Goal: Transaction & Acquisition: Purchase product/service

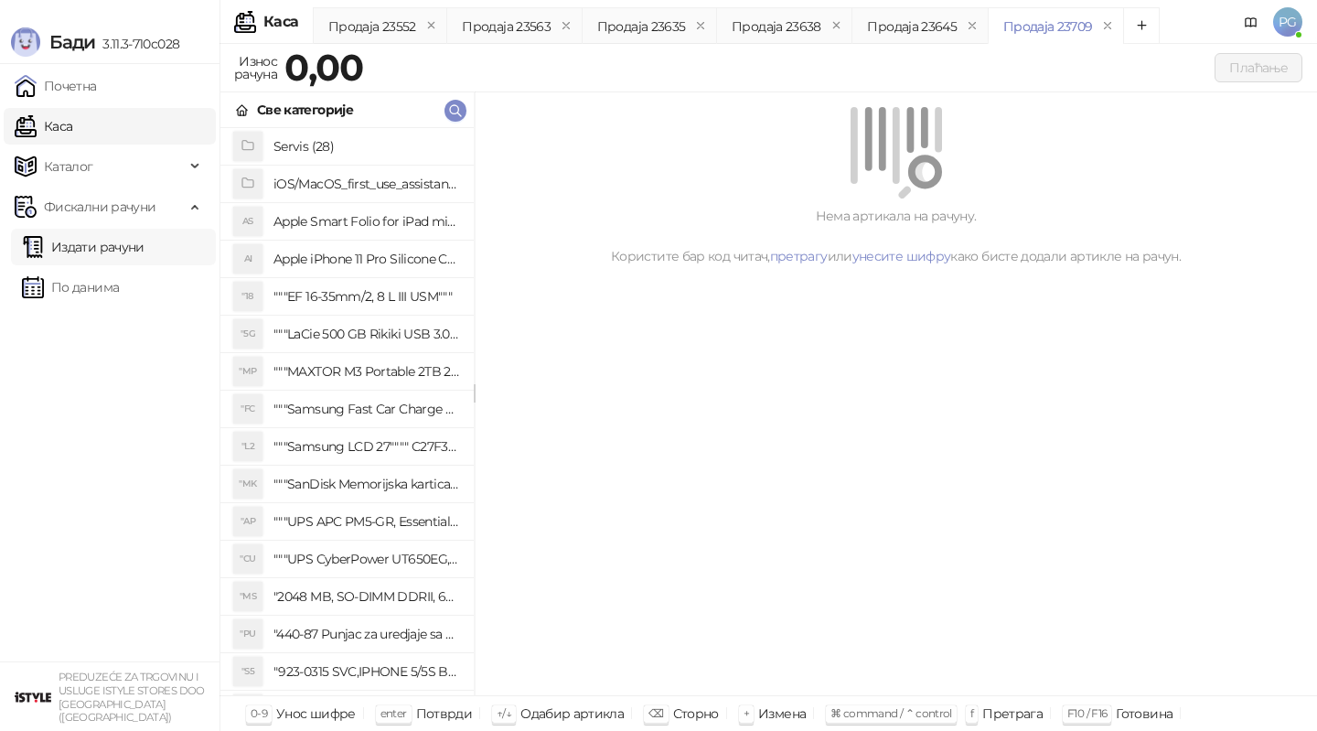
click at [135, 247] on link "Издати рачуни" at bounding box center [83, 247] width 123 height 37
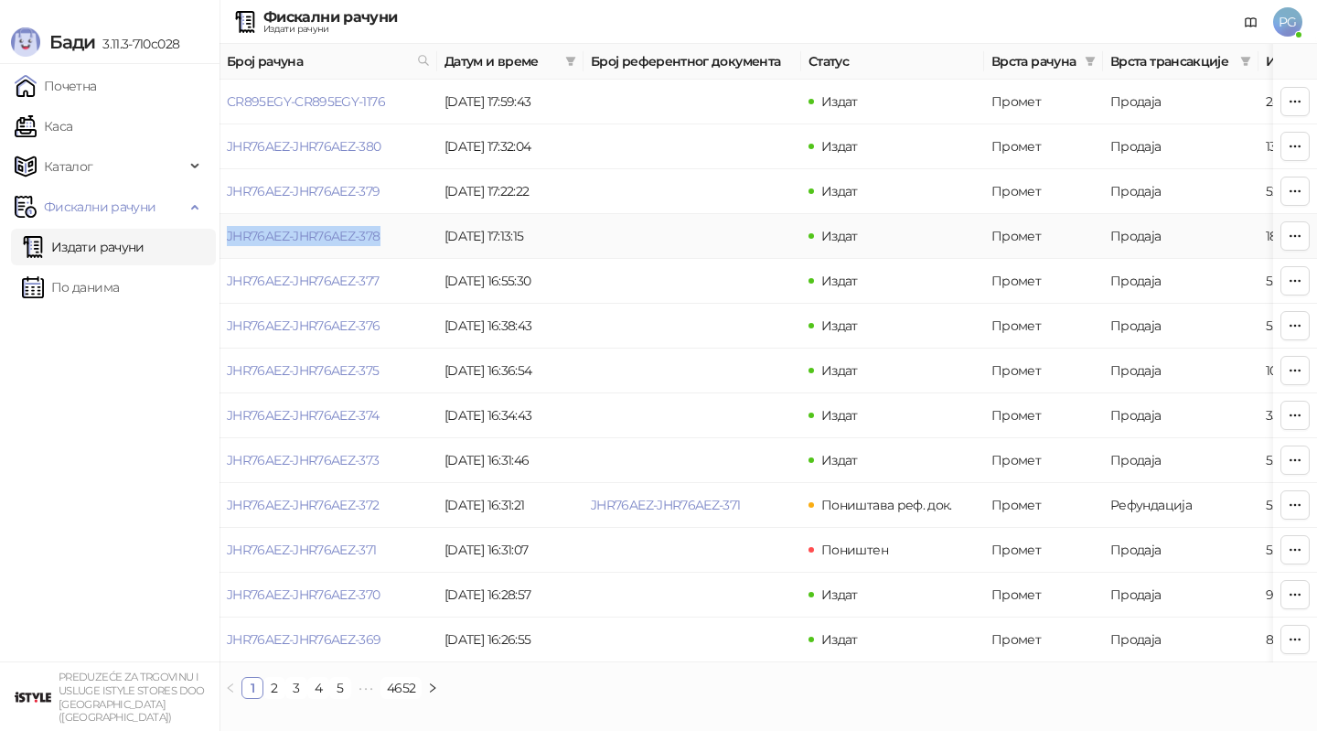
drag, startPoint x: 224, startPoint y: 234, endPoint x: 390, endPoint y: 230, distance: 165.6
click at [390, 230] on td "JHR76AEZ-JHR76AEZ-378" at bounding box center [328, 236] width 218 height 45
copy link "JHR76AEZ-JHR76AEZ-378"
click at [257, 249] on td "JHR76AEZ-JHR76AEZ-378" at bounding box center [328, 236] width 218 height 45
drag, startPoint x: 224, startPoint y: 233, endPoint x: 390, endPoint y: 234, distance: 166.4
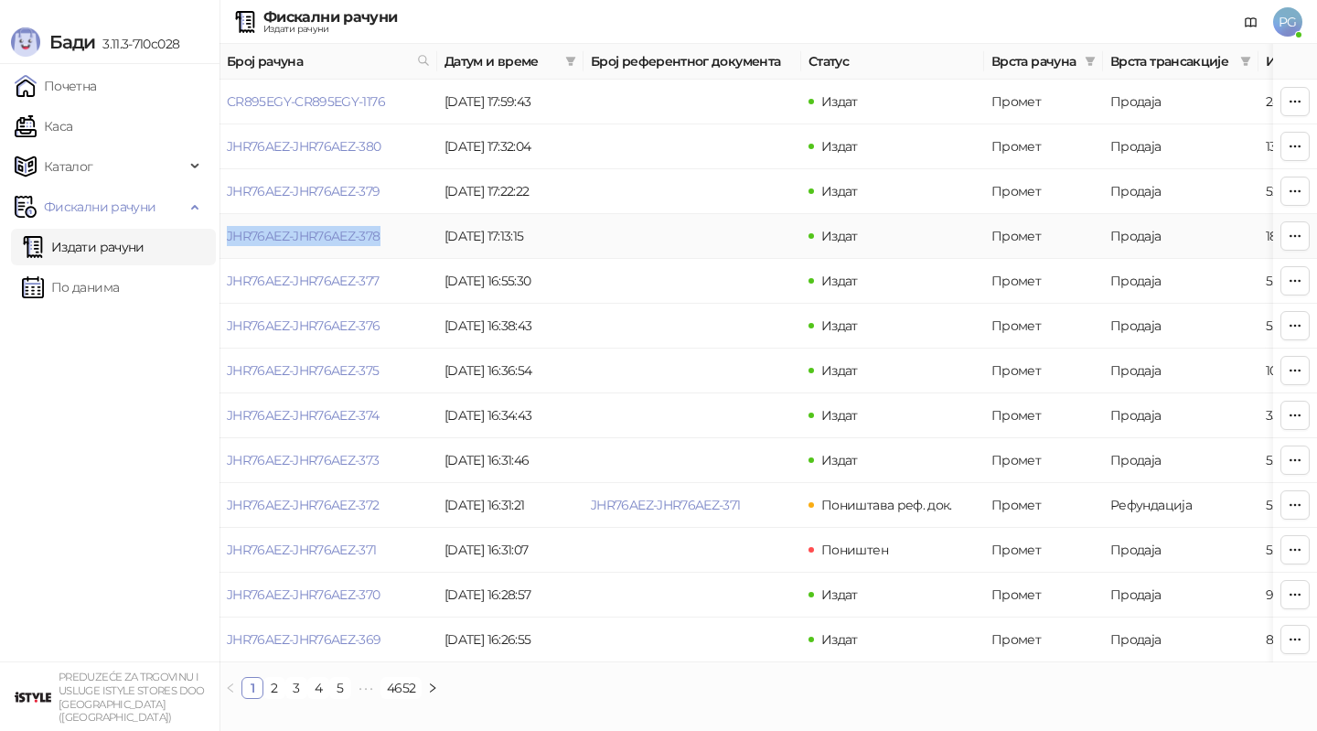
click at [390, 234] on td "JHR76AEZ-JHR76AEZ-378" at bounding box center [328, 236] width 218 height 45
copy link "JHR76AEZ-JHR76AEZ-378"
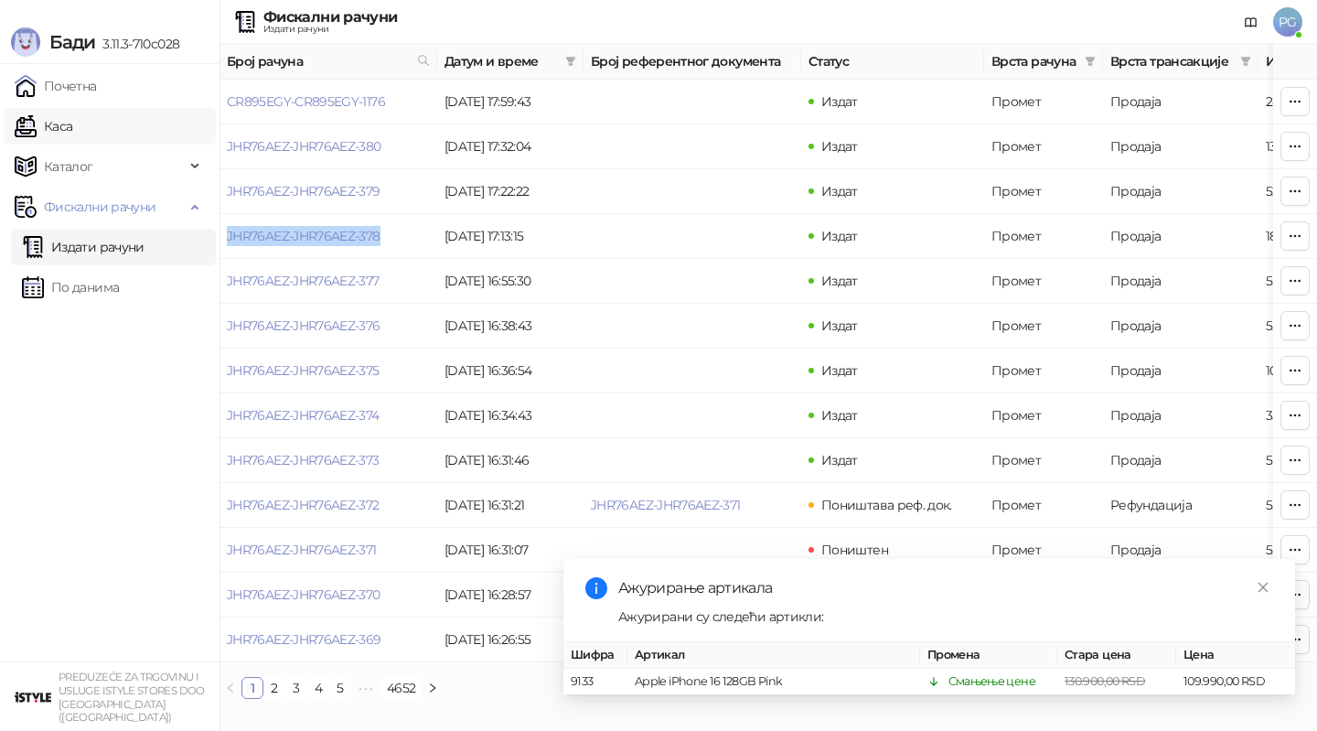
click at [72, 132] on link "Каса" at bounding box center [44, 126] width 58 height 37
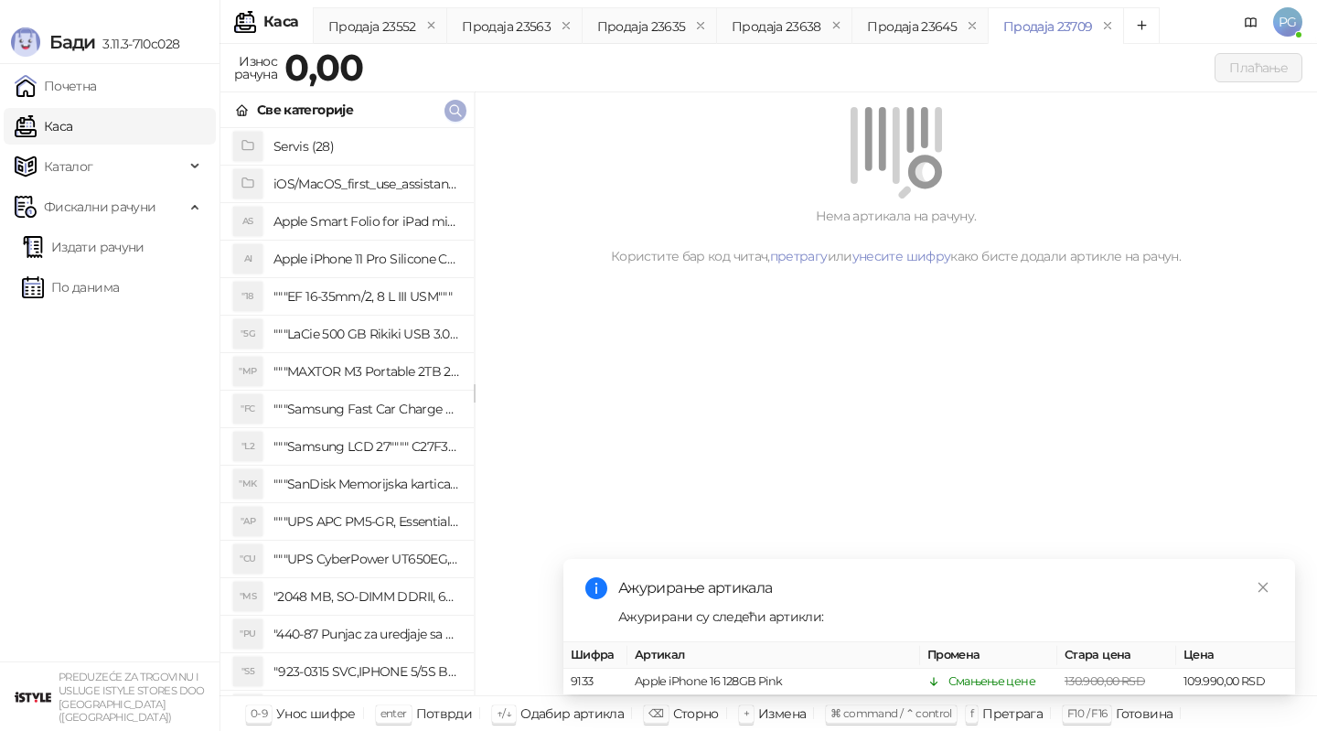
click at [454, 110] on icon "button" at bounding box center [455, 110] width 15 height 15
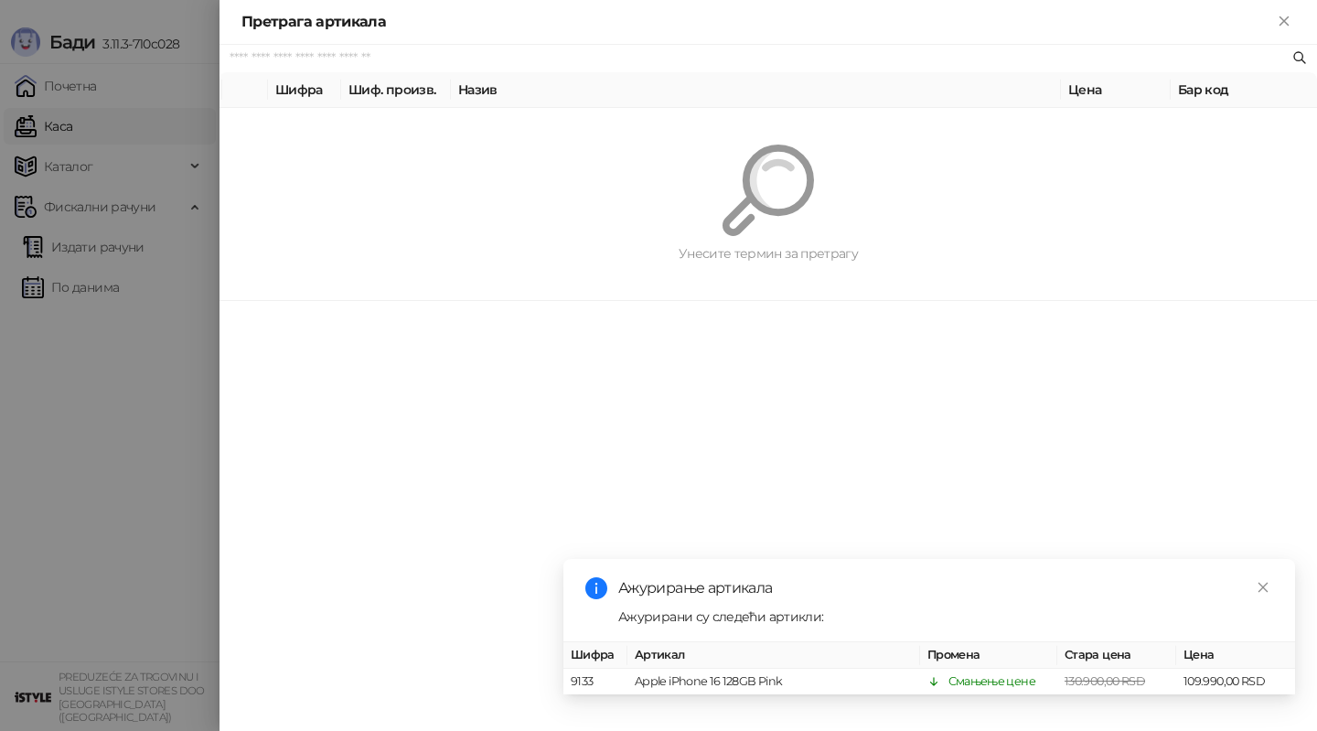
paste input "*********"
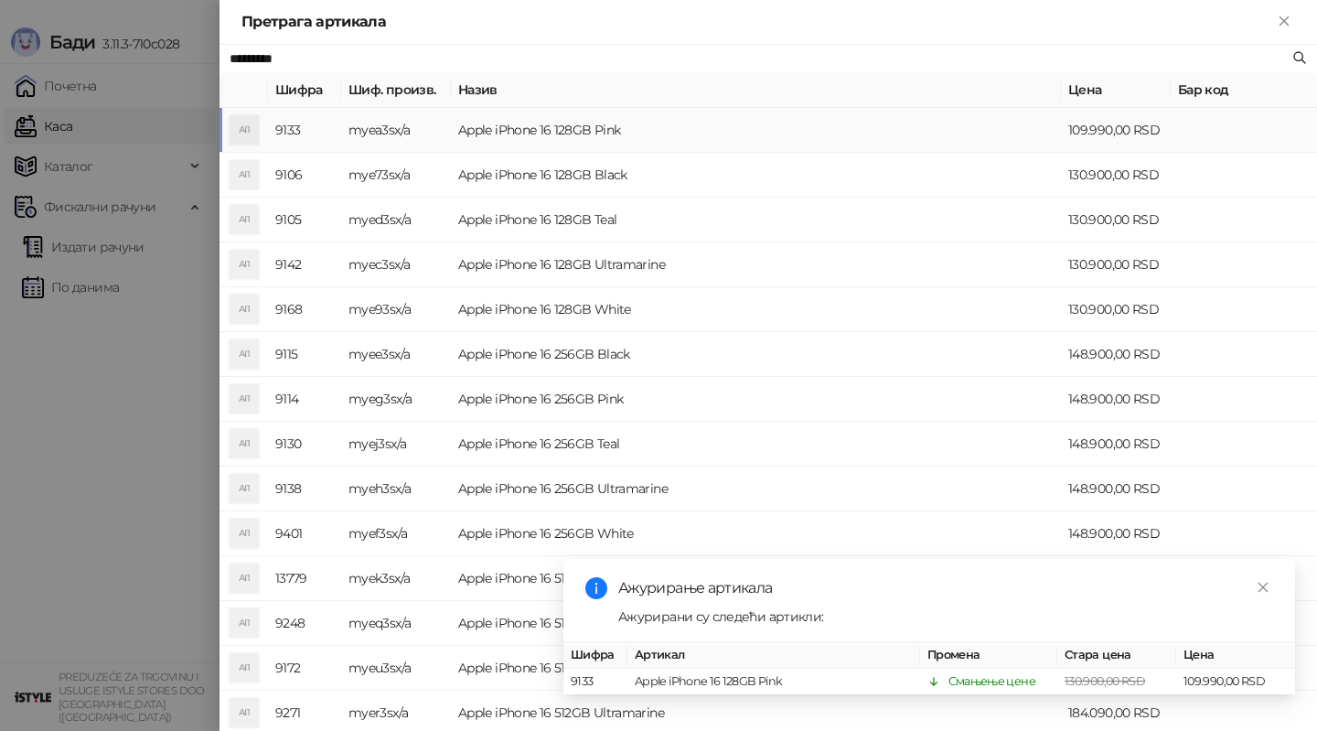
click at [625, 138] on td "Apple iPhone 16 128GB Pink" at bounding box center [756, 130] width 610 height 45
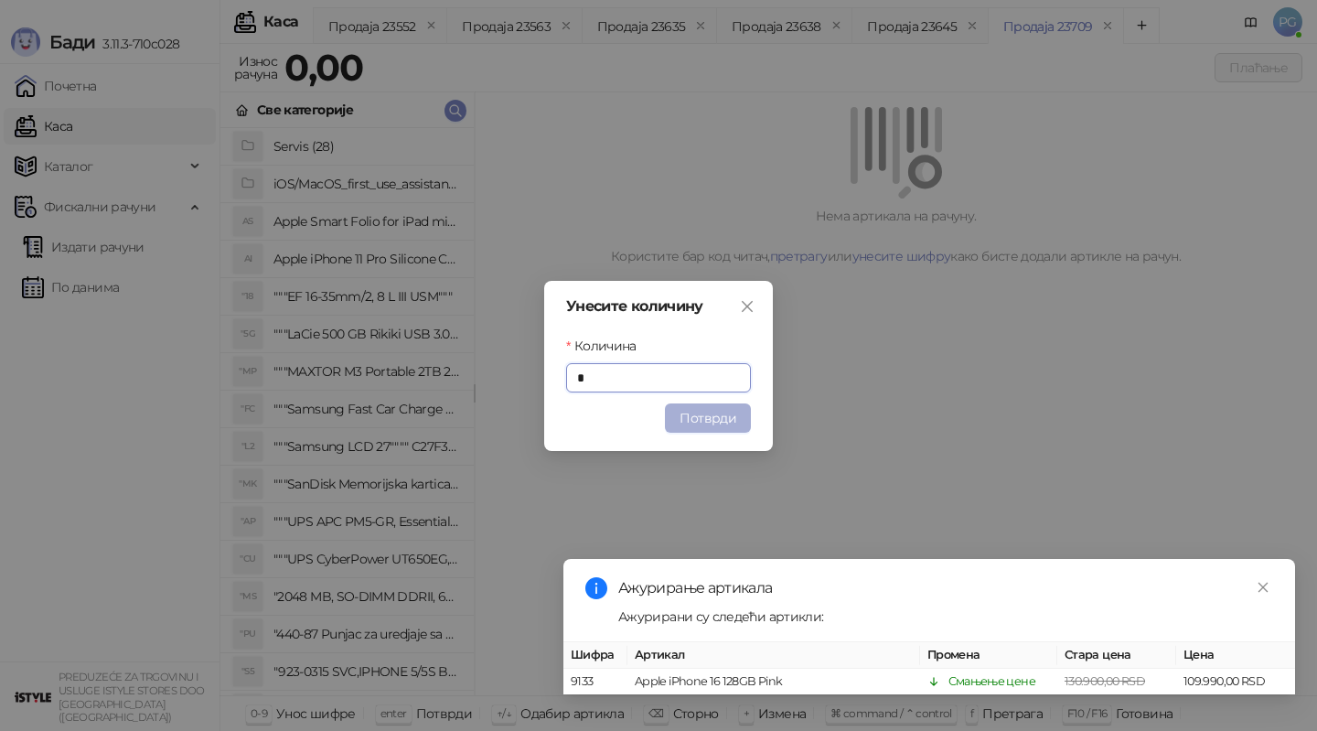
click at [710, 423] on button "Потврди" at bounding box center [708, 417] width 86 height 29
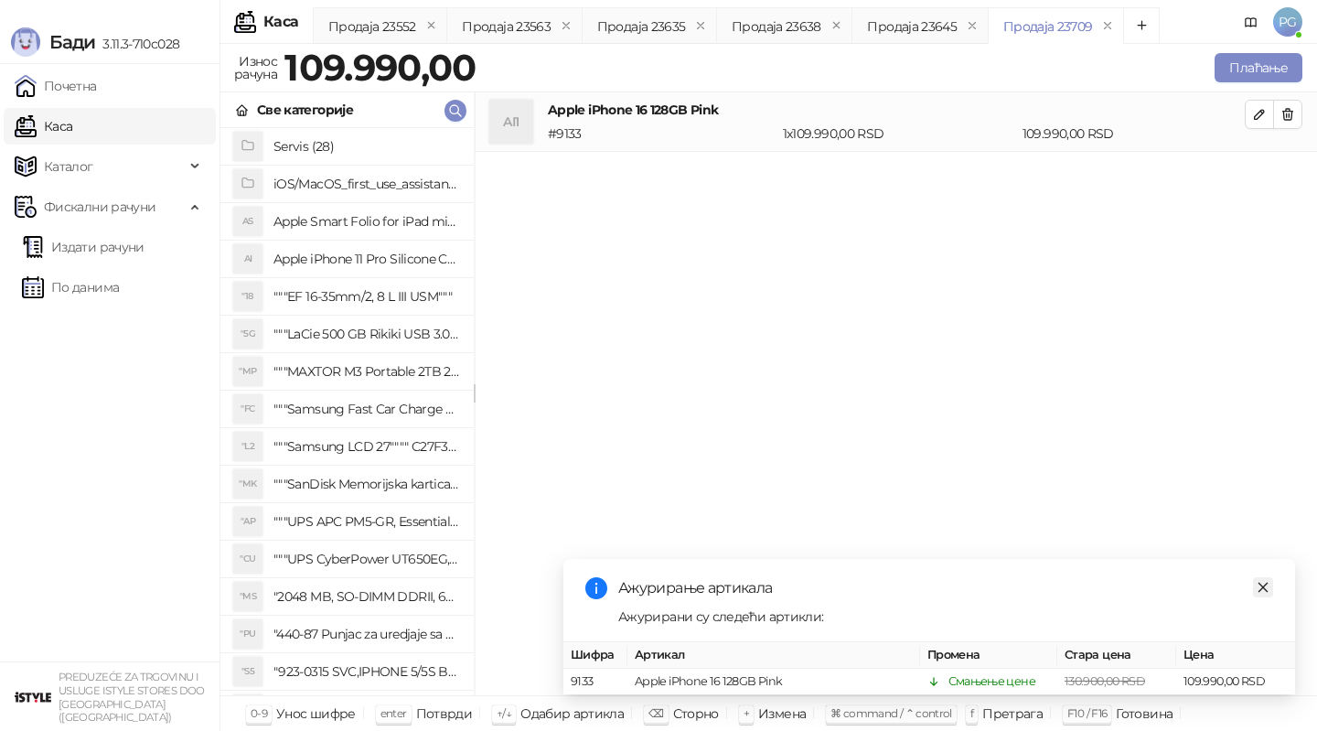
click at [1264, 584] on icon "close" at bounding box center [1262, 587] width 13 height 13
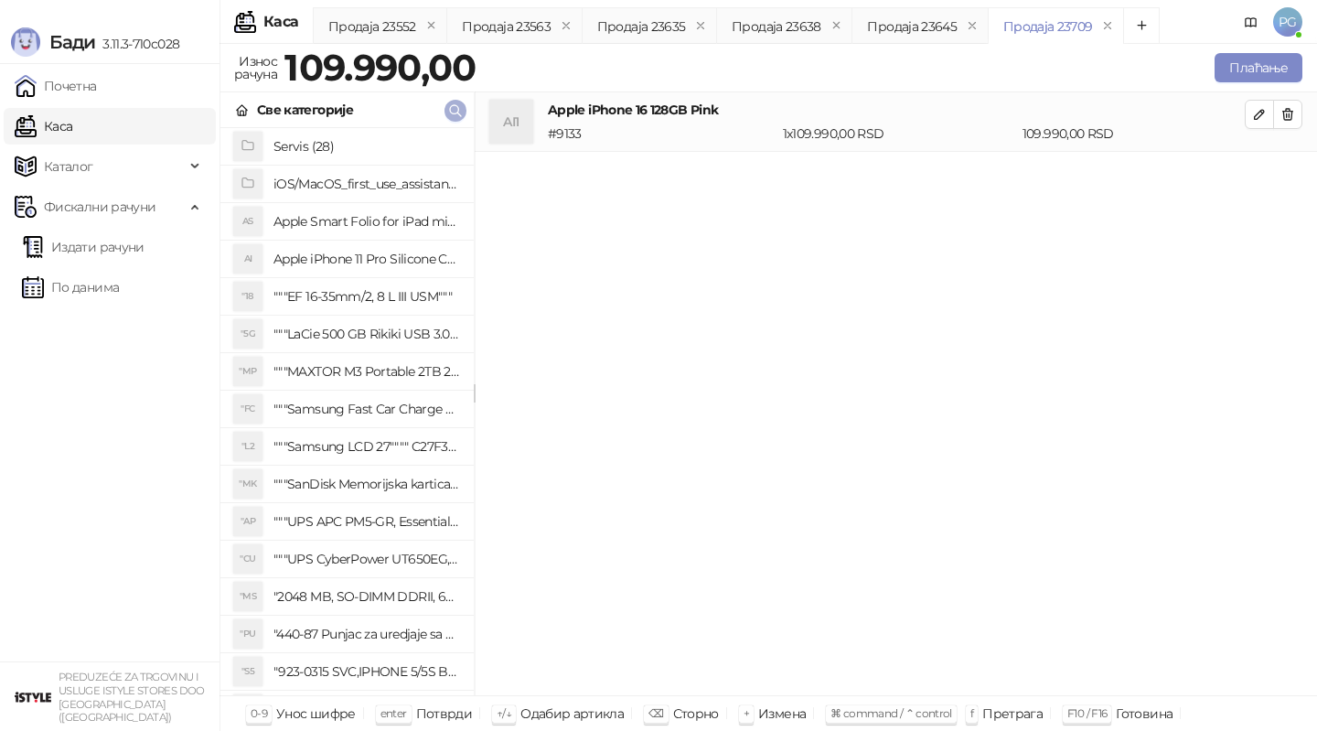
click at [454, 105] on icon "button" at bounding box center [455, 110] width 15 height 15
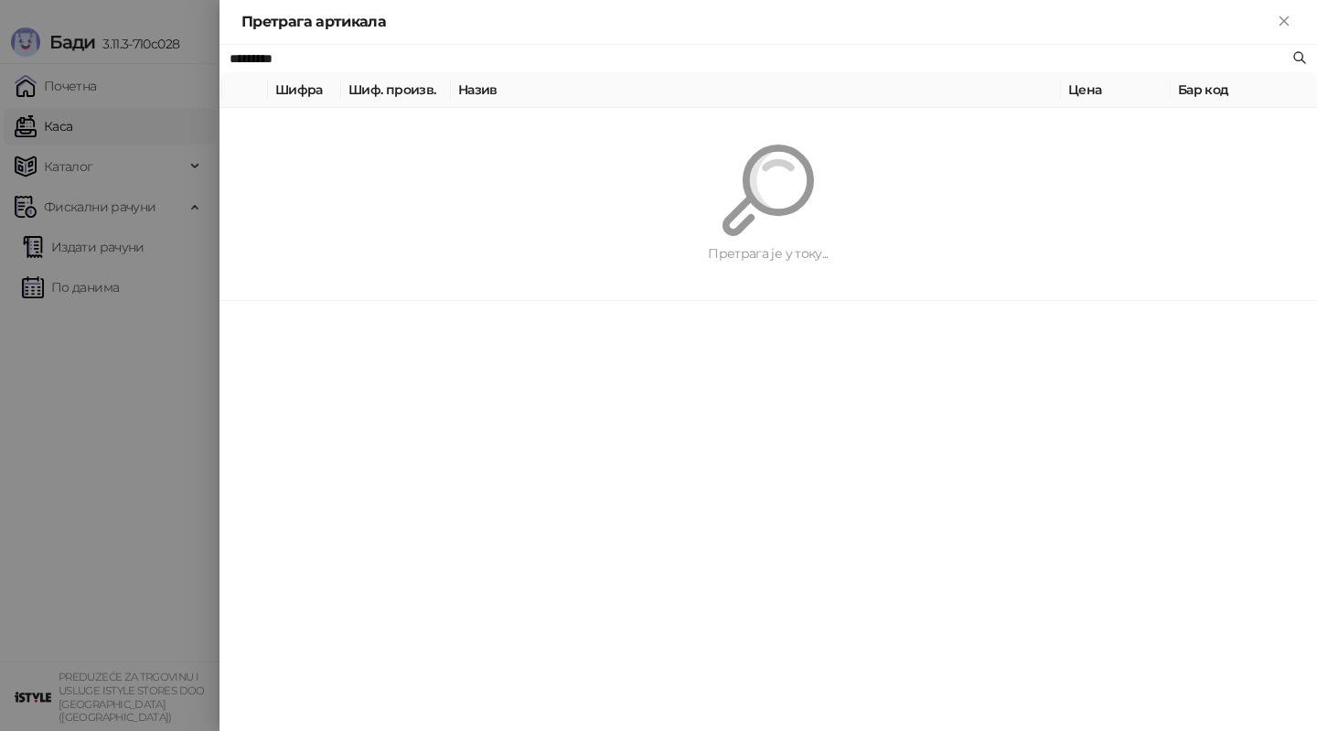
paste input "text"
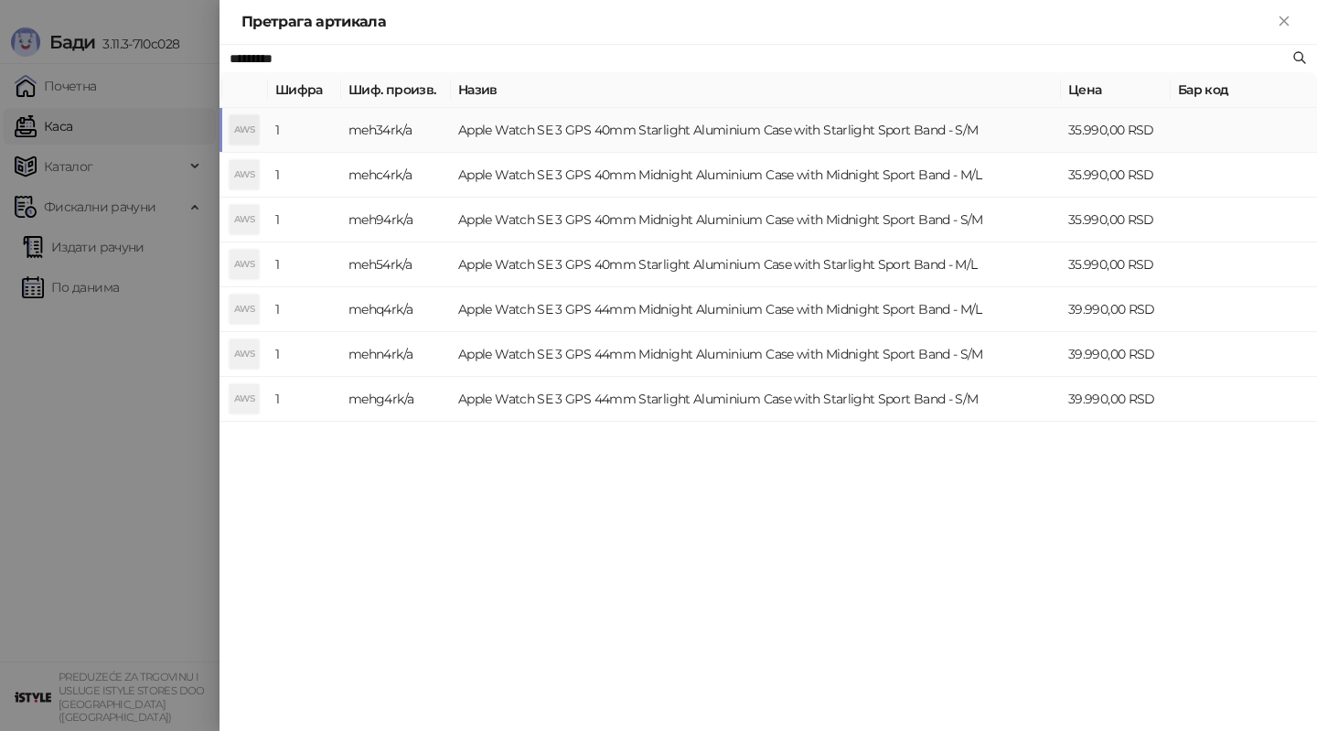
type input "*********"
click at [637, 133] on td "Apple Watch SE 3 GPS 40mm Starlight Aluminium Case with Starlight Sport Band - …" at bounding box center [756, 130] width 610 height 45
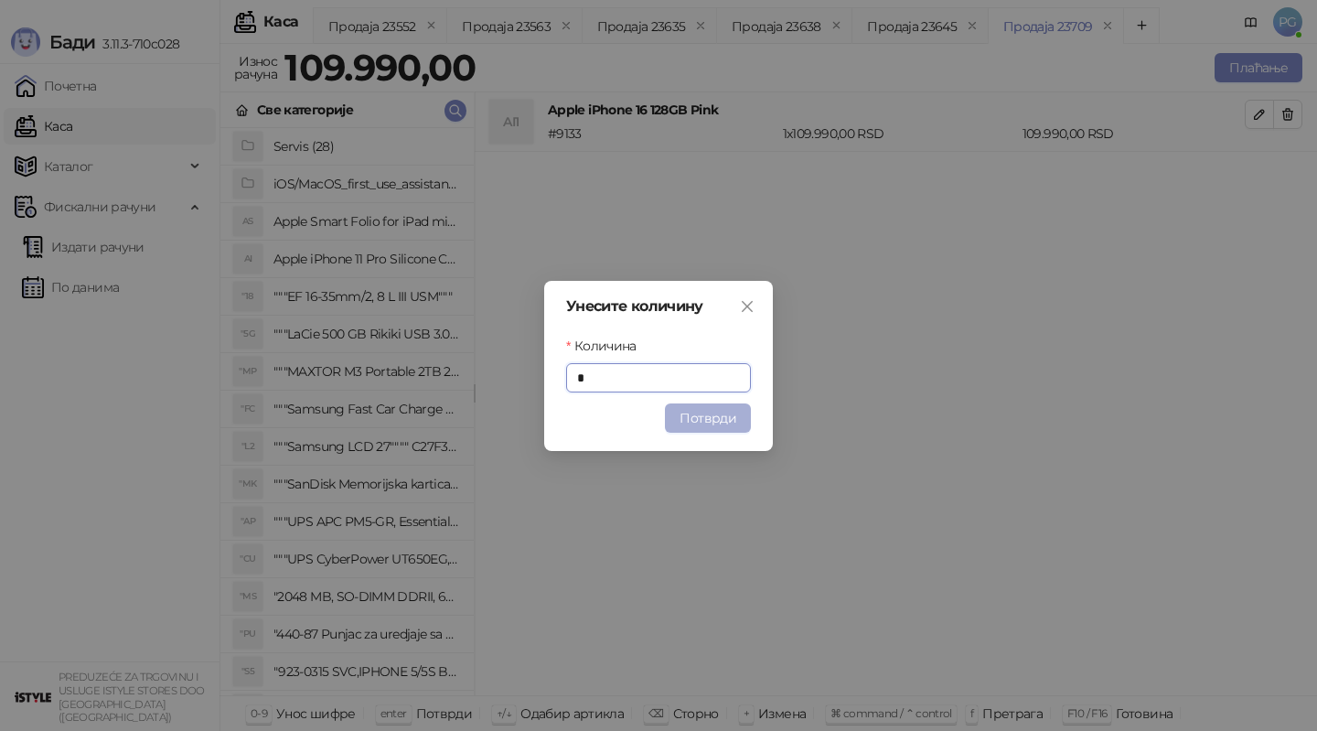
click at [692, 425] on button "Потврди" at bounding box center [708, 417] width 86 height 29
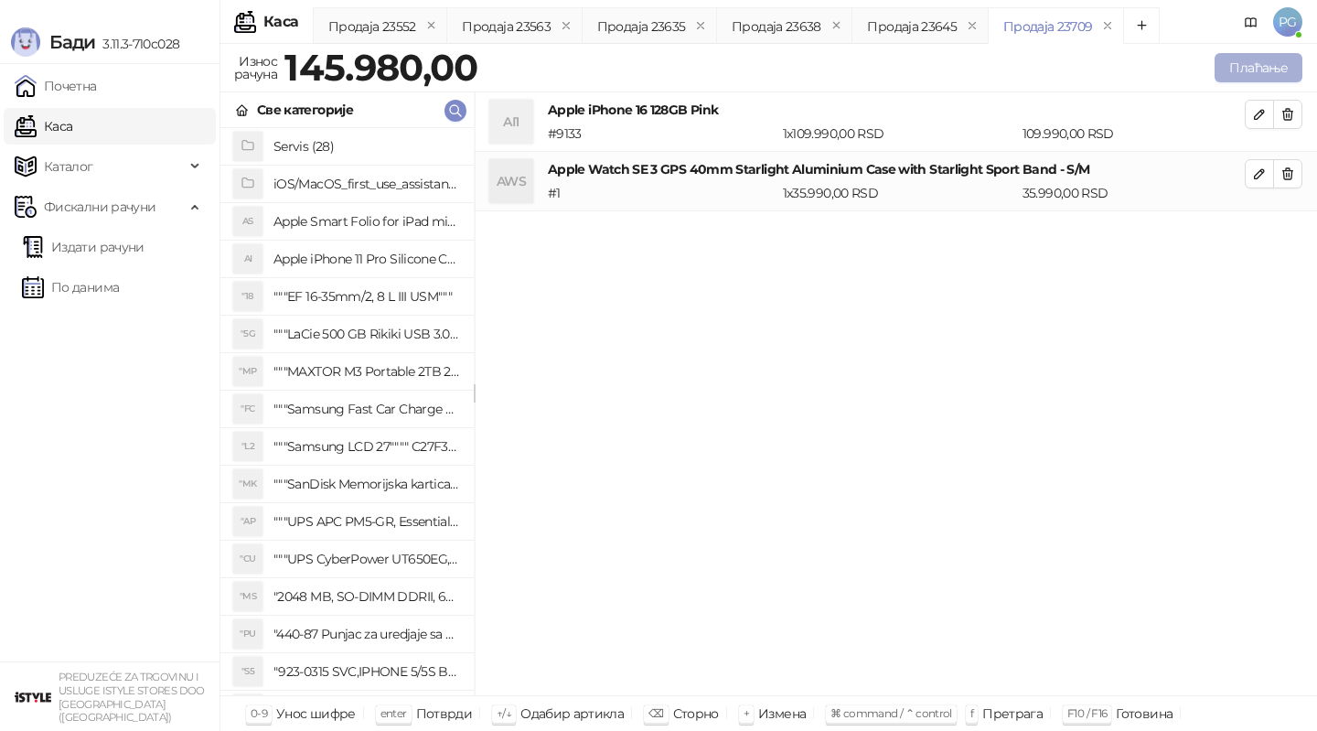
click at [1271, 63] on button "Плаћање" at bounding box center [1258, 67] width 88 height 29
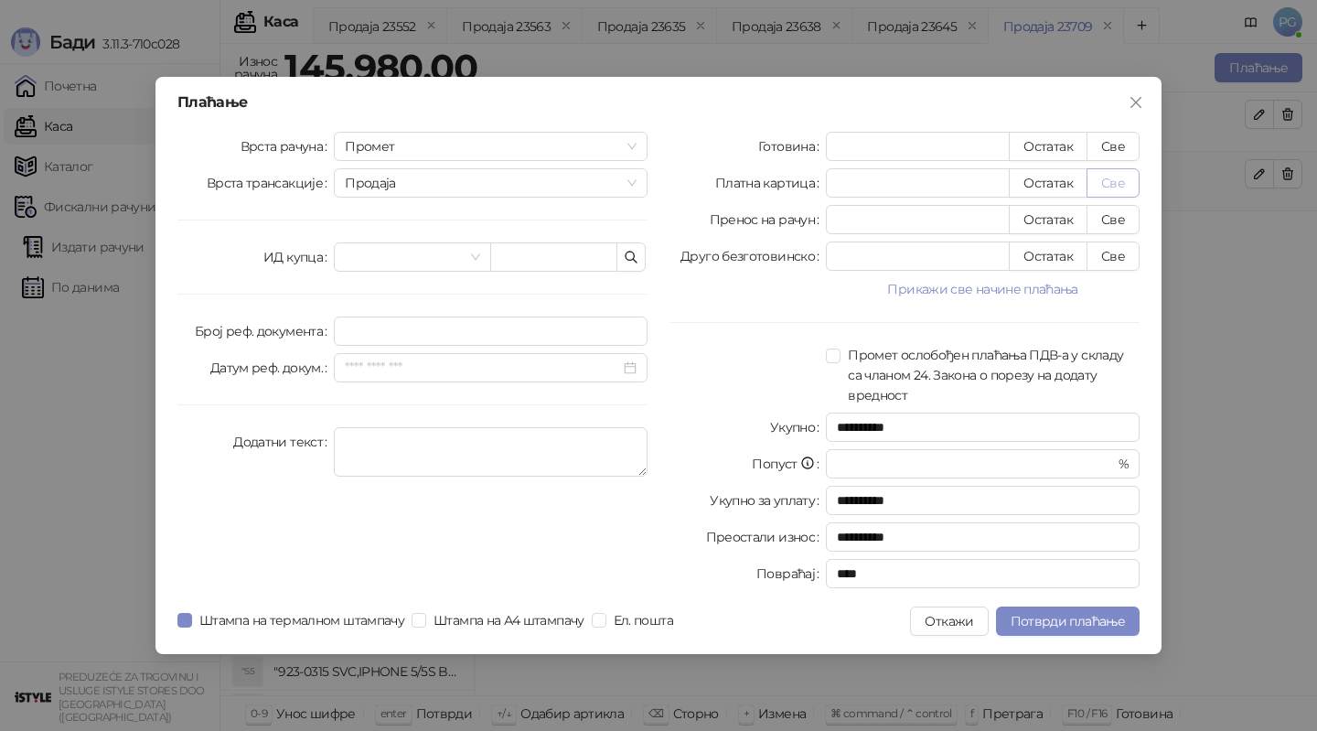
click at [1126, 185] on button "Све" at bounding box center [1112, 182] width 53 height 29
type input "******"
type input "****"
click at [1072, 629] on button "Потврди плаћање" at bounding box center [1068, 620] width 144 height 29
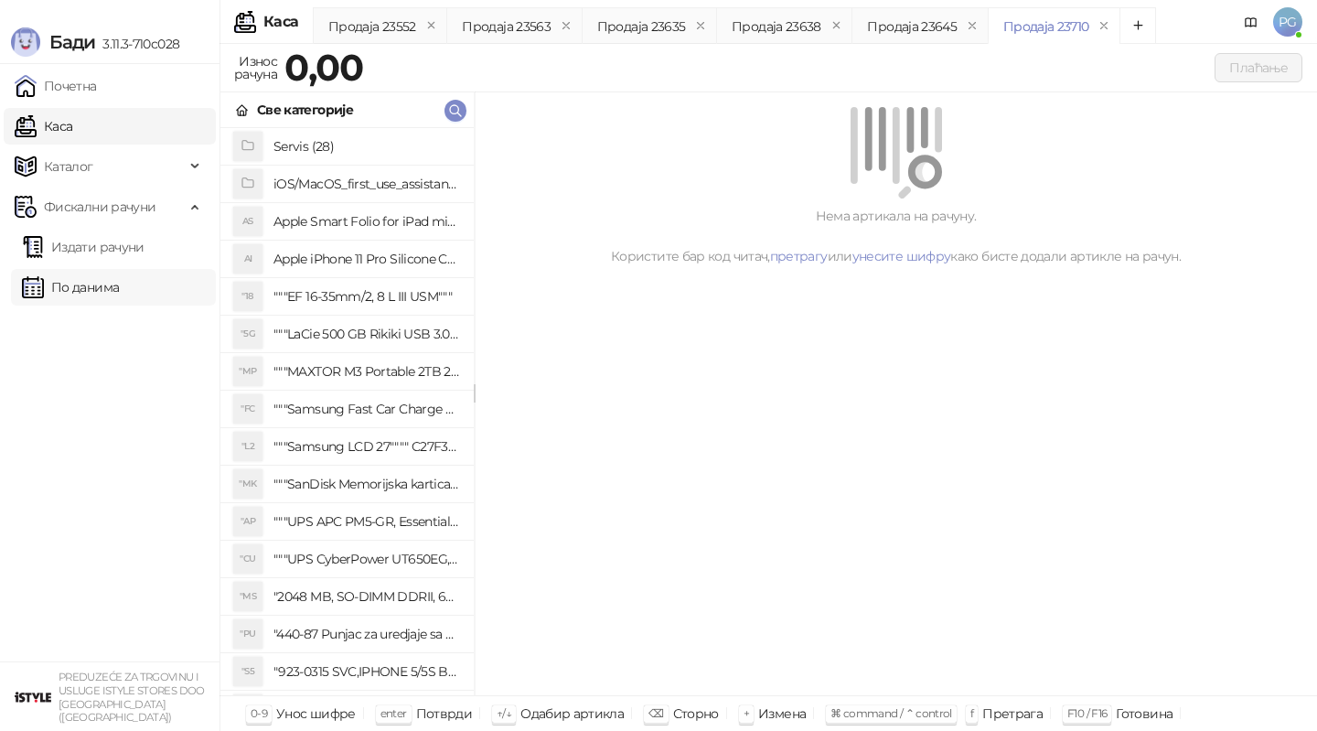
click at [119, 284] on link "По данима" at bounding box center [70, 287] width 97 height 37
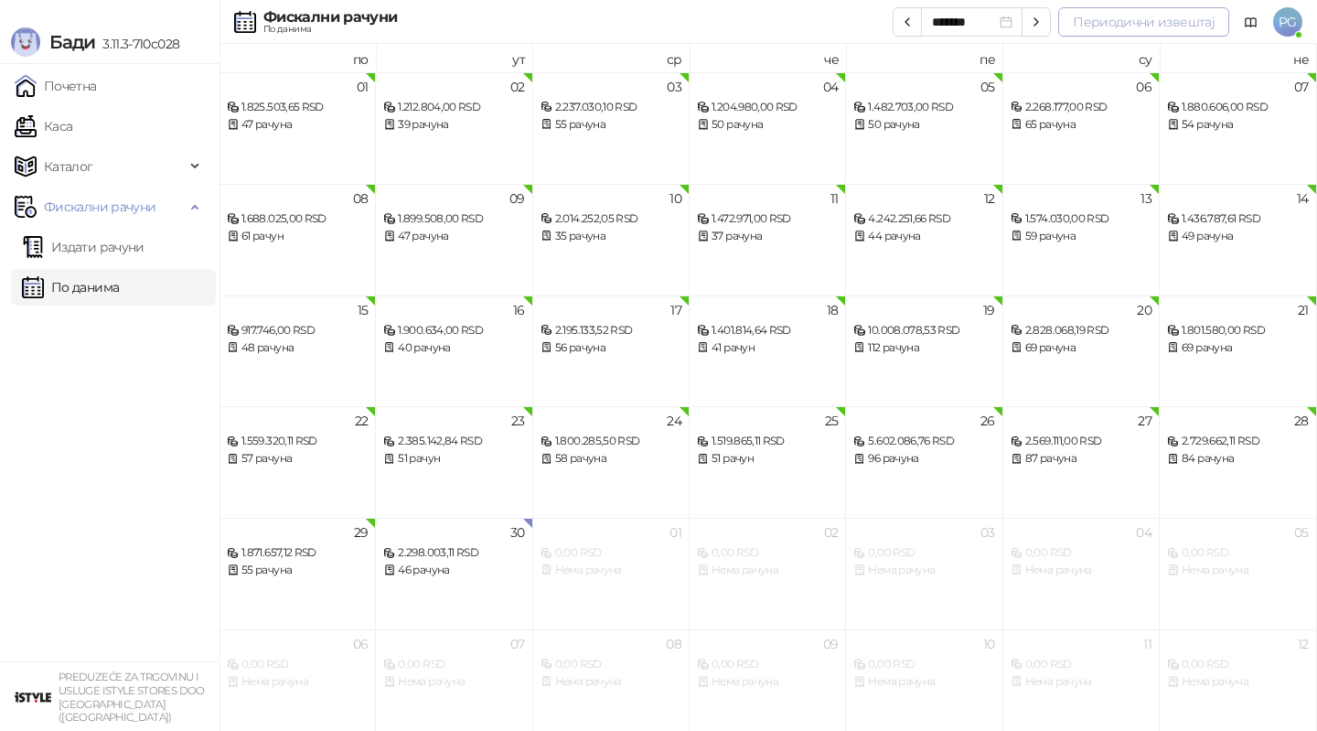
click at [1131, 22] on button "Периодични извештај" at bounding box center [1143, 21] width 171 height 29
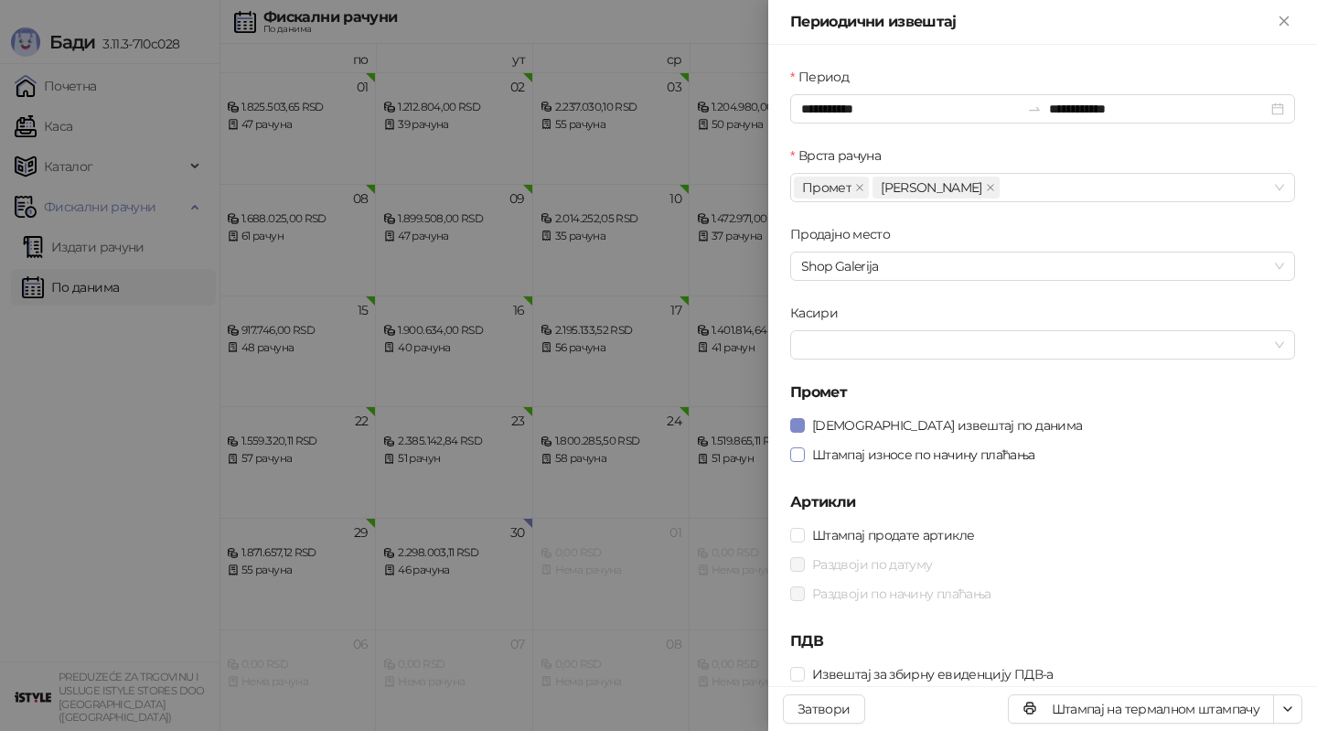
click at [811, 452] on span "Штампај износе по начину плаћања" at bounding box center [924, 454] width 238 height 20
click at [806, 424] on span "[DEMOGRAPHIC_DATA] извештај по данима" at bounding box center [947, 425] width 284 height 20
click at [833, 106] on input "**********" at bounding box center [910, 109] width 219 height 20
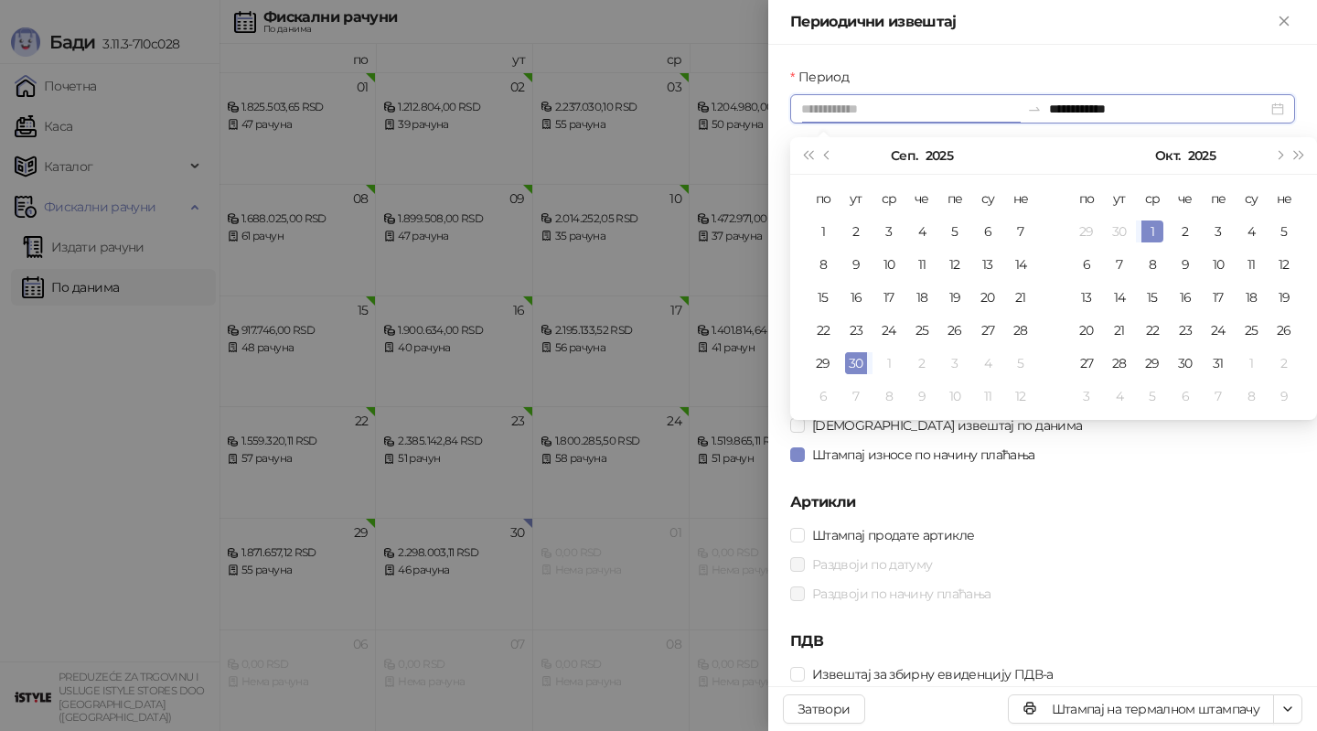
type input "**********"
click at [849, 358] on div "30" at bounding box center [856, 363] width 22 height 22
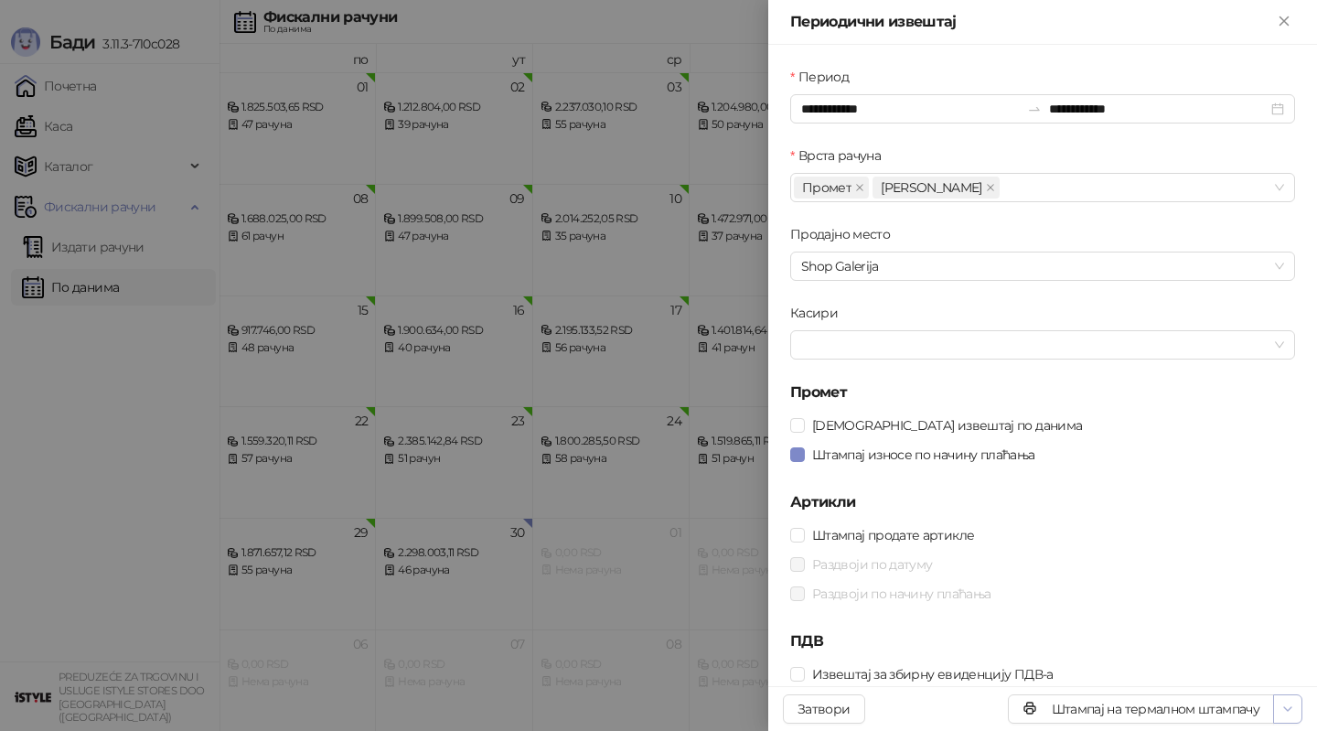
click at [1285, 710] on icon "button" at bounding box center [1287, 708] width 15 height 15
click at [1199, 632] on li "Штампај на А4 штампачу" at bounding box center [1208, 642] width 179 height 29
